Goal: Task Accomplishment & Management: Use online tool/utility

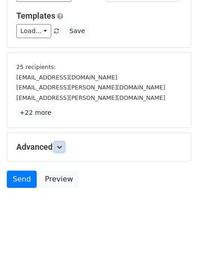
click at [64, 149] on link at bounding box center [59, 147] width 10 height 10
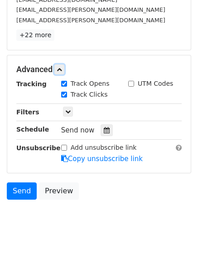
scroll to position [164, 0]
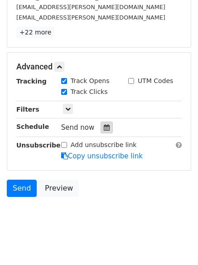
click at [104, 126] on icon at bounding box center [107, 127] width 6 height 6
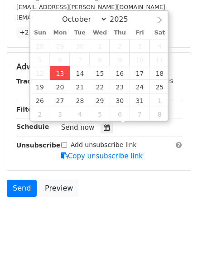
type input "2025-10-13 13:03"
type input "01"
type input "03"
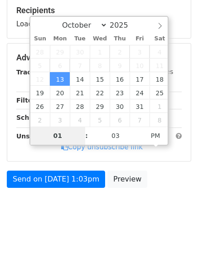
scroll to position [140, 0]
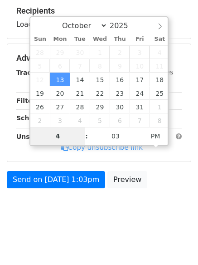
type input "4"
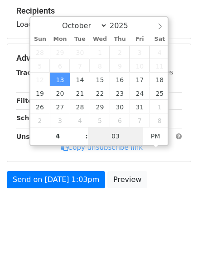
type input "2025-10-13 16:03"
type input "04"
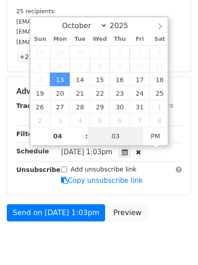
type input "1"
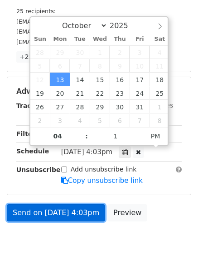
type input "2025-10-13 16:01"
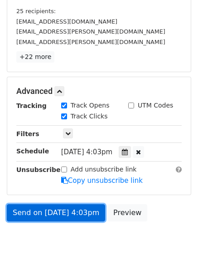
click at [58, 215] on link "Send on Oct 13 at 4:03pm" at bounding box center [56, 212] width 98 height 17
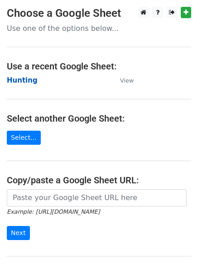
click at [25, 79] on strong "Hunting" at bounding box center [22, 80] width 31 height 8
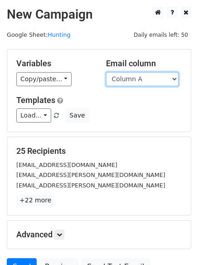
click at [135, 83] on select "Column A Column B Column C Column D Column E Column F" at bounding box center [142, 79] width 72 height 14
select select "Column B"
click at [106, 72] on select "Column A Column B Column C Column D Column E Column F" at bounding box center [142, 79] width 72 height 14
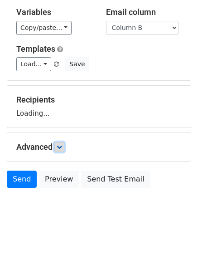
scroll to position [51, 0]
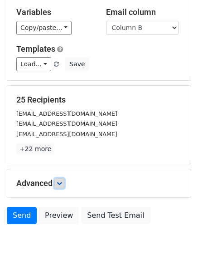
drag, startPoint x: 62, startPoint y: 185, endPoint x: 67, endPoint y: 188, distance: 6.1
click at [62, 184] on icon at bounding box center [59, 182] width 5 height 5
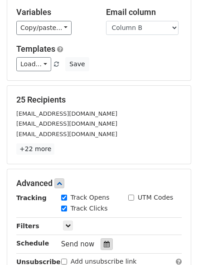
click at [104, 242] on icon at bounding box center [107, 244] width 6 height 6
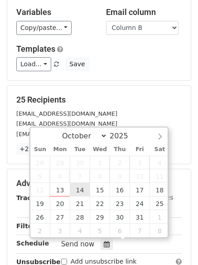
type input "2025-10-14 12:00"
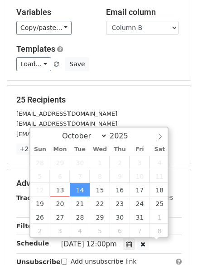
scroll to position [0, 0]
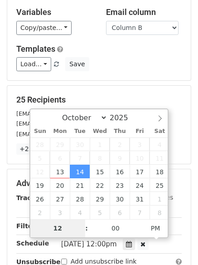
type input "5"
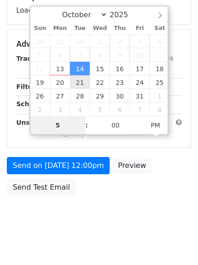
scroll to position [162, 0]
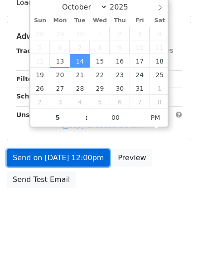
type input "2025-10-14 17:00"
click at [71, 154] on link "Send on Oct 14 at 12:00pm" at bounding box center [58, 157] width 103 height 17
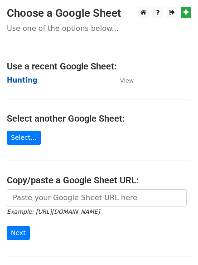
click at [31, 81] on strong "Hunting" at bounding box center [22, 80] width 31 height 8
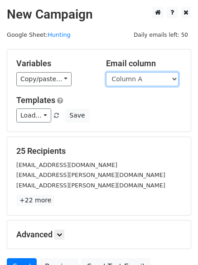
click at [139, 78] on select "Column A Column B Column C Column D Column E Column F" at bounding box center [142, 79] width 72 height 14
select select "Column C"
click at [106, 72] on select "Column A Column B Column C Column D Column E Column F" at bounding box center [142, 79] width 72 height 14
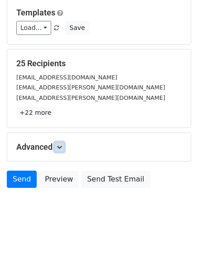
click at [59, 146] on icon at bounding box center [59, 146] width 5 height 5
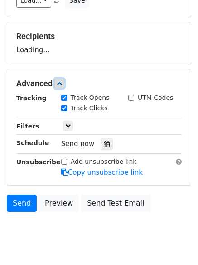
scroll to position [140, 0]
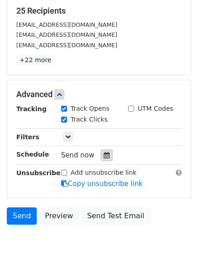
click at [104, 158] on icon at bounding box center [107, 155] width 6 height 6
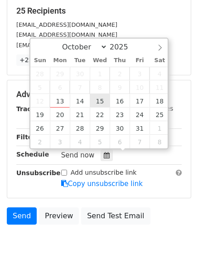
type input "2025-10-15 12:00"
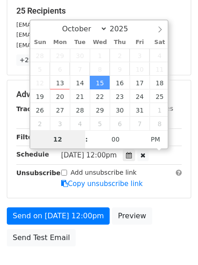
type input "6"
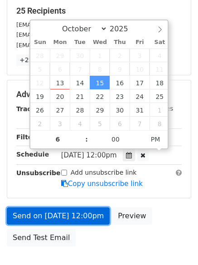
type input "2025-10-15 18:00"
click at [87, 219] on link "Send on Oct 15 at 12:00pm" at bounding box center [58, 215] width 103 height 17
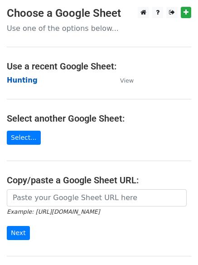
click at [27, 82] on strong "Hunting" at bounding box center [22, 80] width 31 height 8
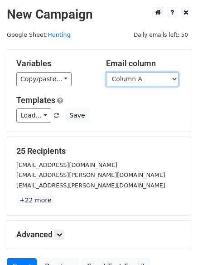
drag, startPoint x: 0, startPoint y: 0, endPoint x: 137, endPoint y: 85, distance: 160.9
click at [137, 80] on select "Column A Column B Column C Column D Column E Column F" at bounding box center [142, 79] width 72 height 14
select select "Column D"
click at [106, 72] on select "Column A Column B Column C Column D Column E Column F" at bounding box center [142, 79] width 72 height 14
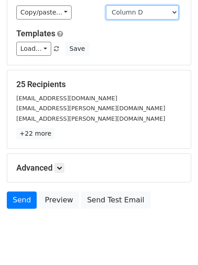
scroll to position [87, 0]
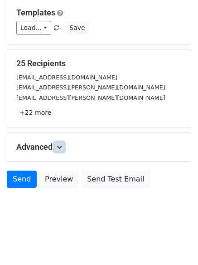
click at [64, 145] on link at bounding box center [59, 147] width 10 height 10
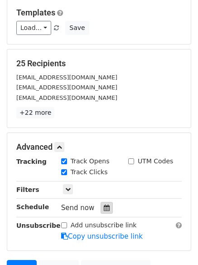
click at [104, 207] on icon at bounding box center [107, 207] width 6 height 6
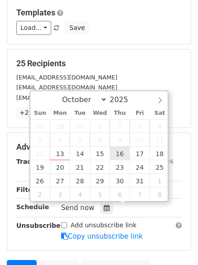
type input "2025-10-16 12:00"
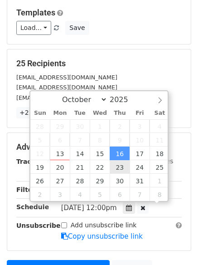
scroll to position [0, 0]
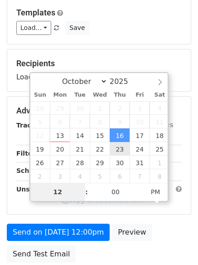
type input "7"
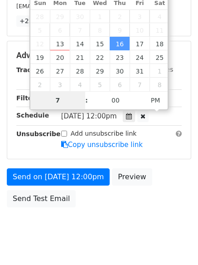
scroll to position [198, 0]
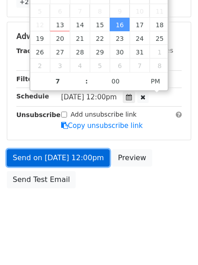
type input "2025-10-16 19:00"
click at [68, 157] on link "Send on Oct 16 at 12:00pm" at bounding box center [58, 157] width 103 height 17
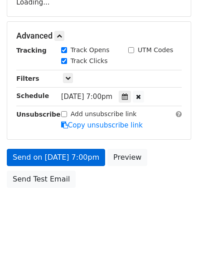
scroll to position [162, 0]
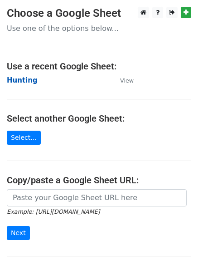
click at [25, 80] on strong "Hunting" at bounding box center [22, 80] width 31 height 8
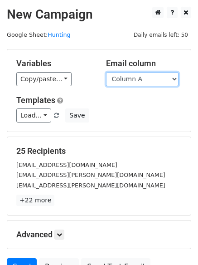
click at [131, 84] on select "Column A Column B Column C Column D Column E Column F" at bounding box center [142, 79] width 72 height 14
select select "Column E"
click at [106, 72] on select "Column A Column B Column C Column D Column E Column F" at bounding box center [142, 79] width 72 height 14
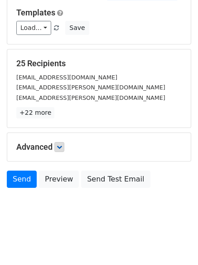
scroll to position [51, 0]
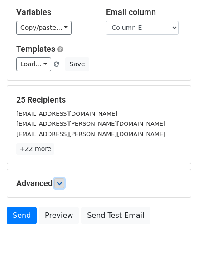
click at [62, 180] on icon at bounding box center [59, 182] width 5 height 5
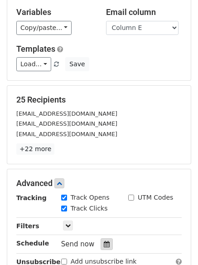
click at [105, 240] on div at bounding box center [107, 244] width 12 height 12
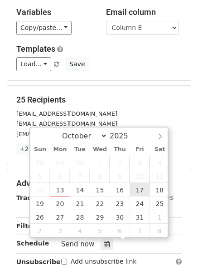
type input "2025-10-17 12:00"
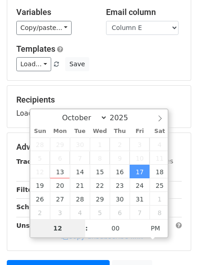
type input "8"
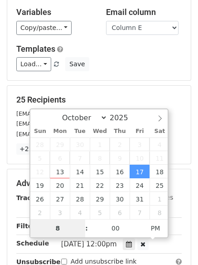
scroll to position [198, 0]
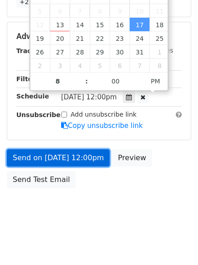
type input "2025-10-17 20:00"
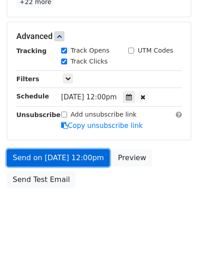
click at [78, 157] on link "Send on Oct 17 at 12:00pm" at bounding box center [58, 157] width 103 height 17
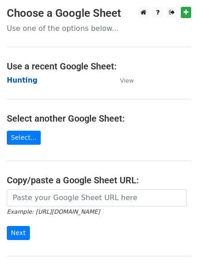
click at [9, 79] on strong "Hunting" at bounding box center [22, 80] width 31 height 8
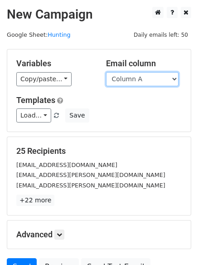
click at [133, 81] on select "Column A Column B Column C Column D Column E Column F" at bounding box center [142, 79] width 72 height 14
select select "Column F"
click at [106, 72] on select "Column A Column B Column C Column D Column E Column F" at bounding box center [142, 79] width 72 height 14
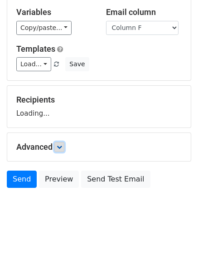
click at [59, 149] on link at bounding box center [59, 147] width 10 height 10
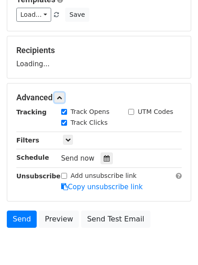
scroll to position [140, 0]
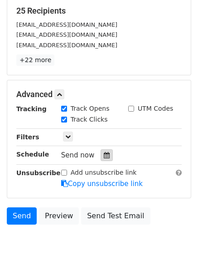
click at [104, 156] on icon at bounding box center [107, 155] width 6 height 6
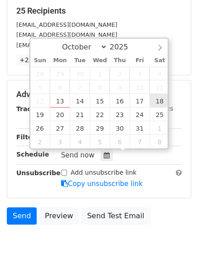
type input "[DATE] 12:00"
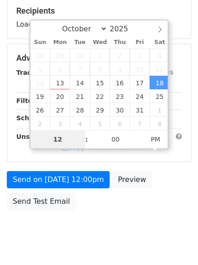
type input "9"
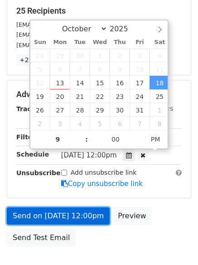
type input "[DATE] 21:00"
click at [80, 216] on link "Send on [DATE] 12:00pm" at bounding box center [58, 215] width 103 height 17
